Goal: Task Accomplishment & Management: Manage account settings

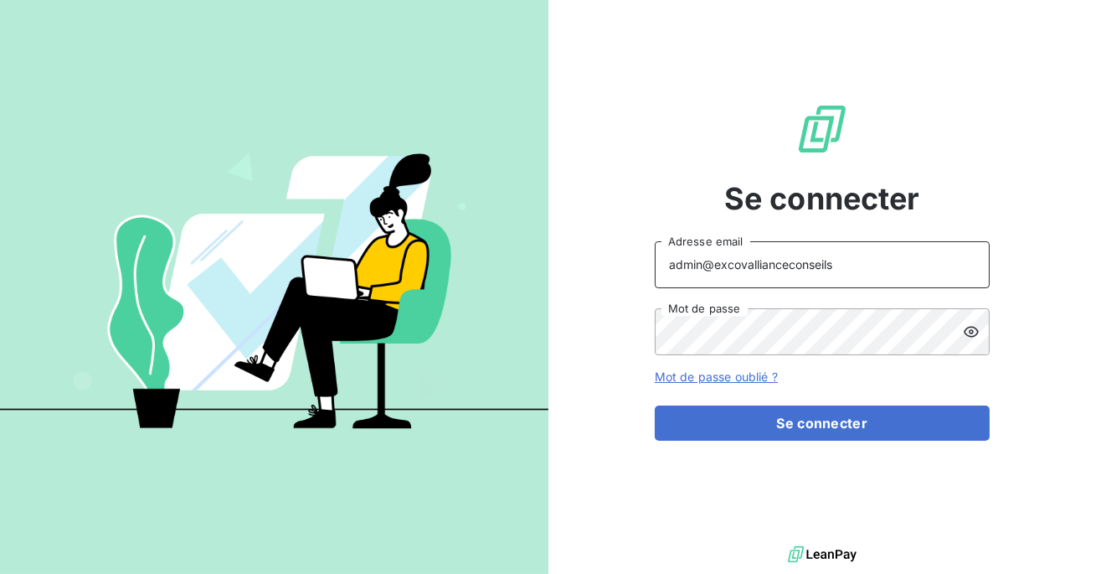
click at [826, 272] on input "admin@excovallianceconseils" at bounding box center [822, 264] width 335 height 47
type input "admin@excovalliancesc"
click at [655, 405] on button "Se connecter" at bounding box center [822, 422] width 335 height 35
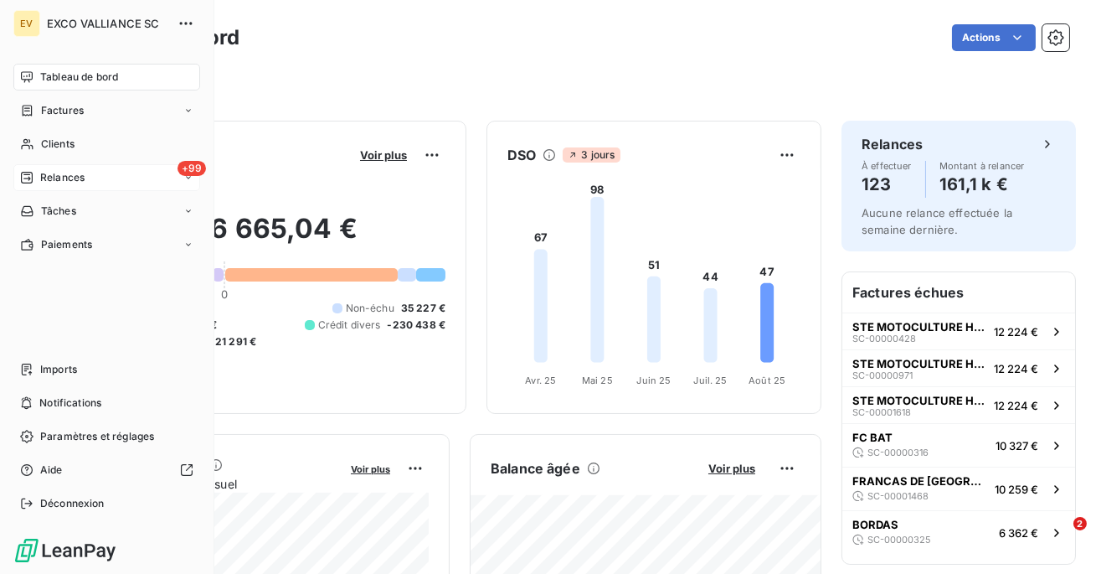
click at [41, 183] on span "Relances" at bounding box center [62, 177] width 44 height 15
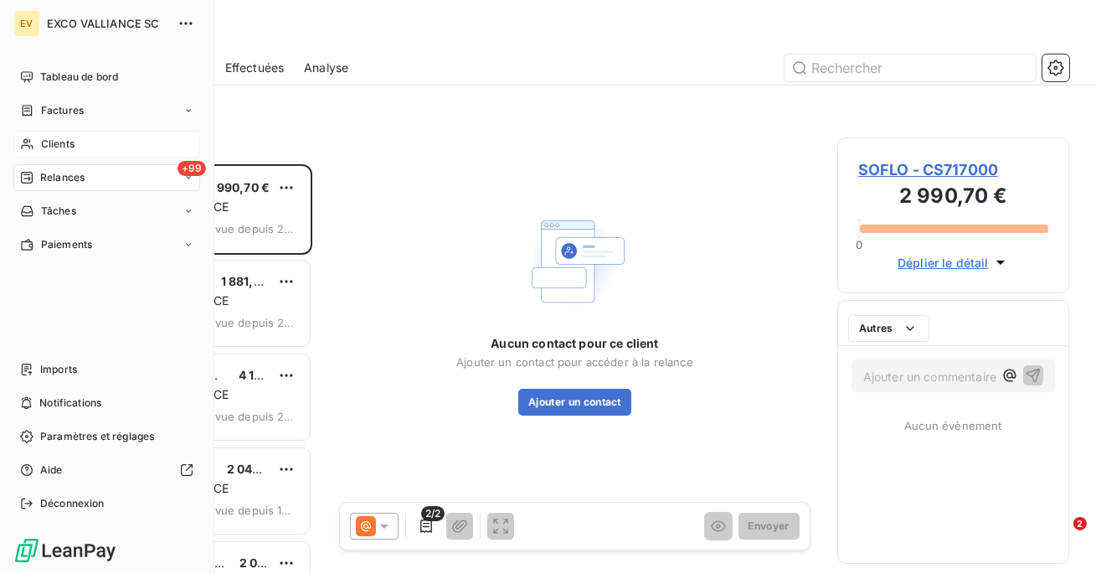
scroll to position [409, 232]
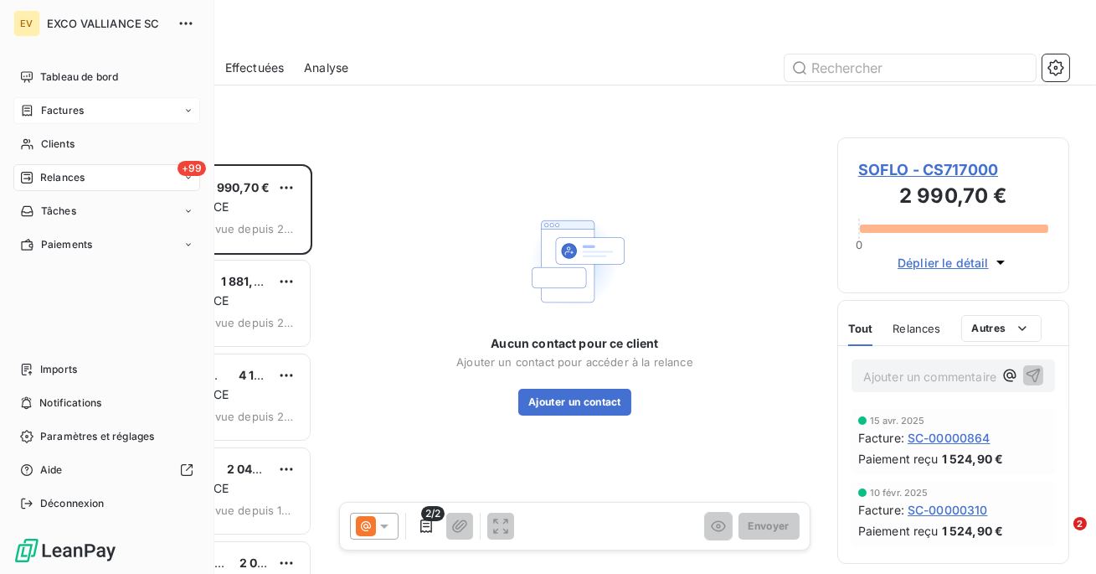
click at [50, 114] on span "Factures" at bounding box center [62, 110] width 43 height 15
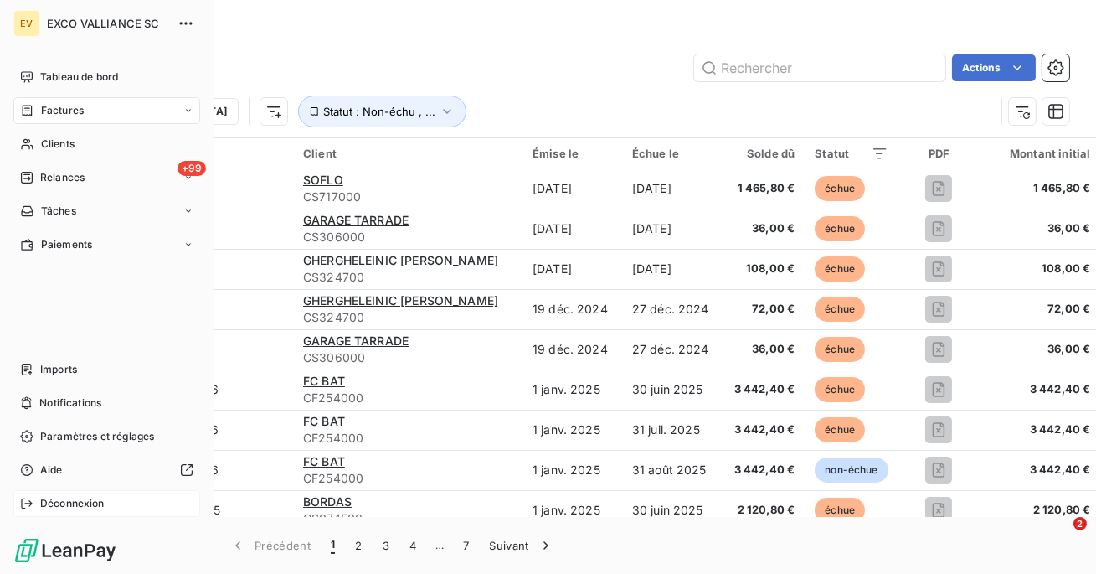
click at [18, 508] on div "Déconnexion" at bounding box center [106, 503] width 187 height 27
